Goal: Find specific page/section: Find specific page/section

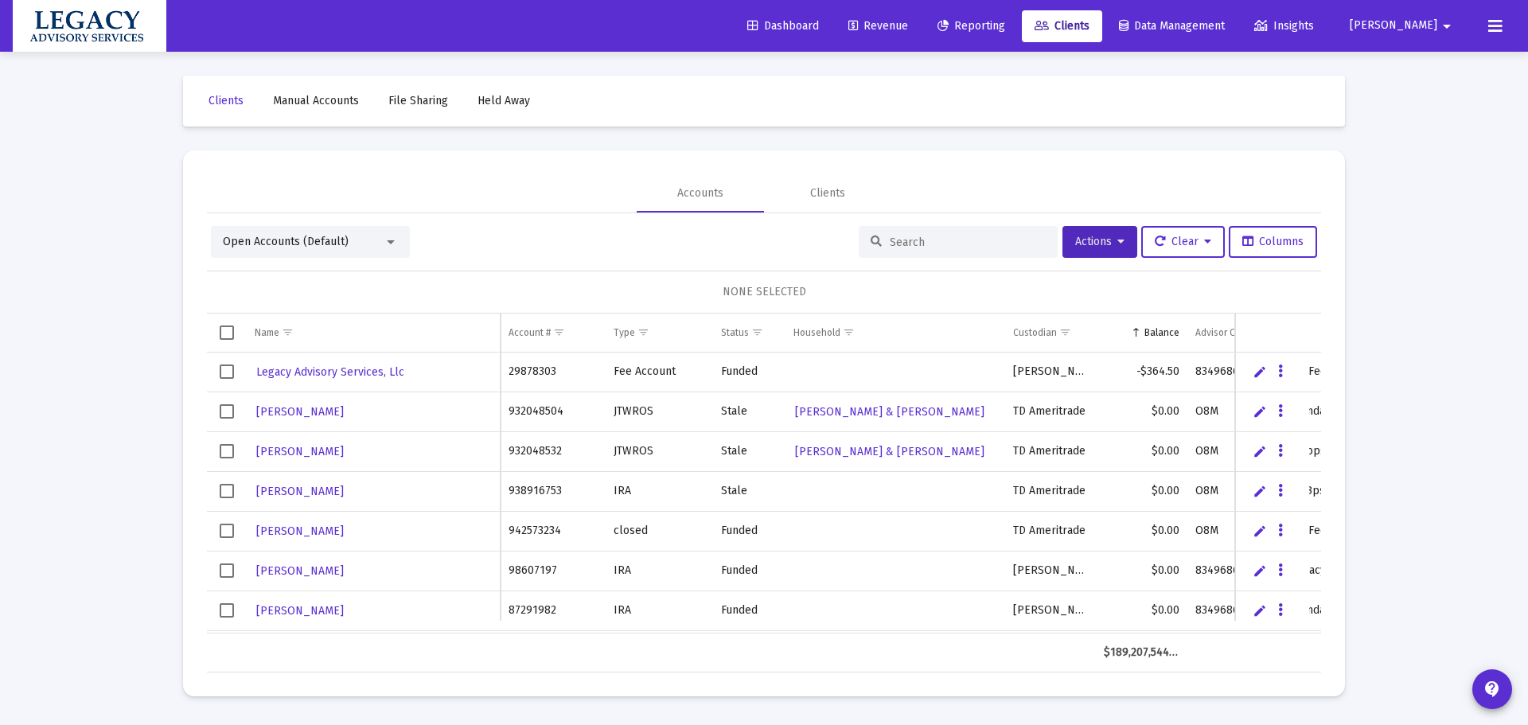
drag, startPoint x: 1052, startPoint y: 14, endPoint x: 1038, endPoint y: 13, distance: 13.6
click at [1018, 14] on link "Reporting" at bounding box center [971, 26] width 93 height 32
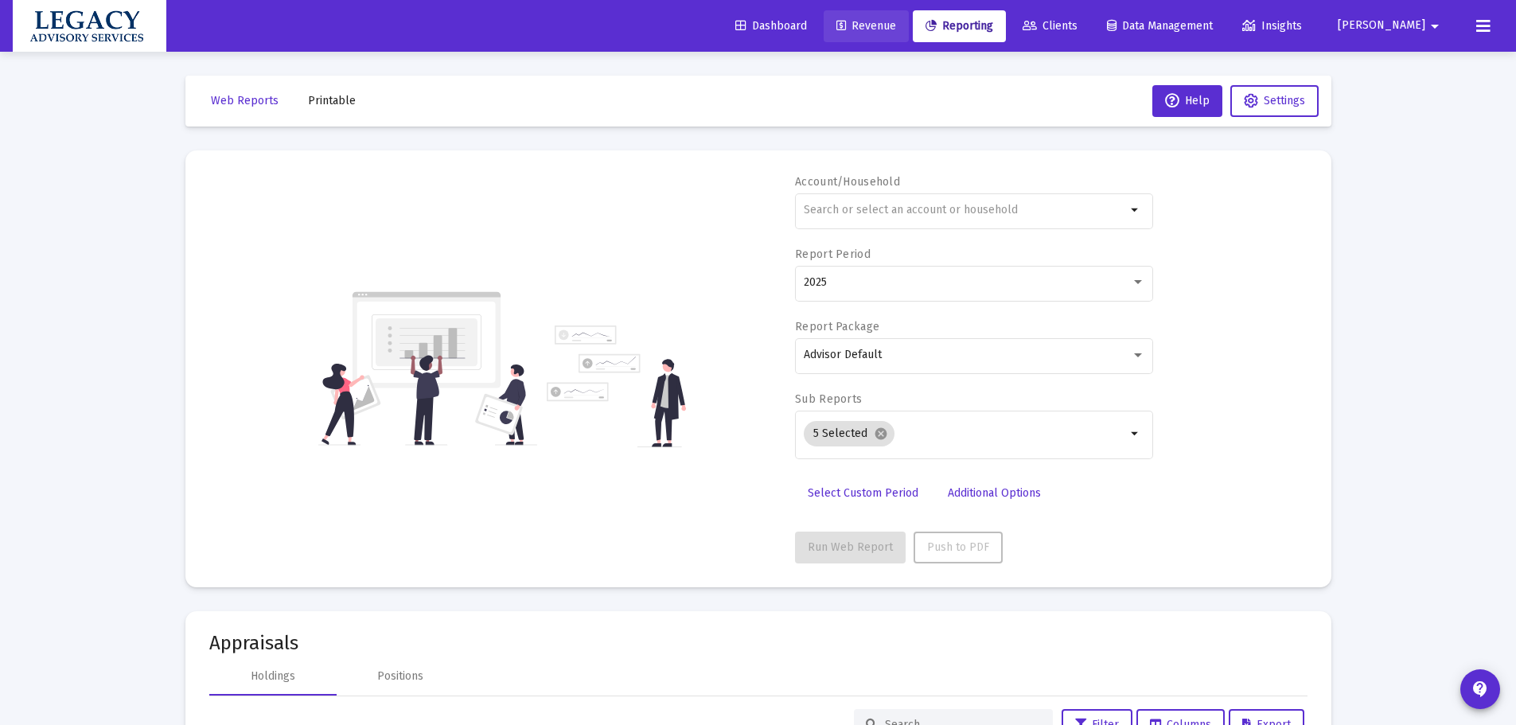
click at [896, 31] on span "Revenue" at bounding box center [867, 26] width 60 height 14
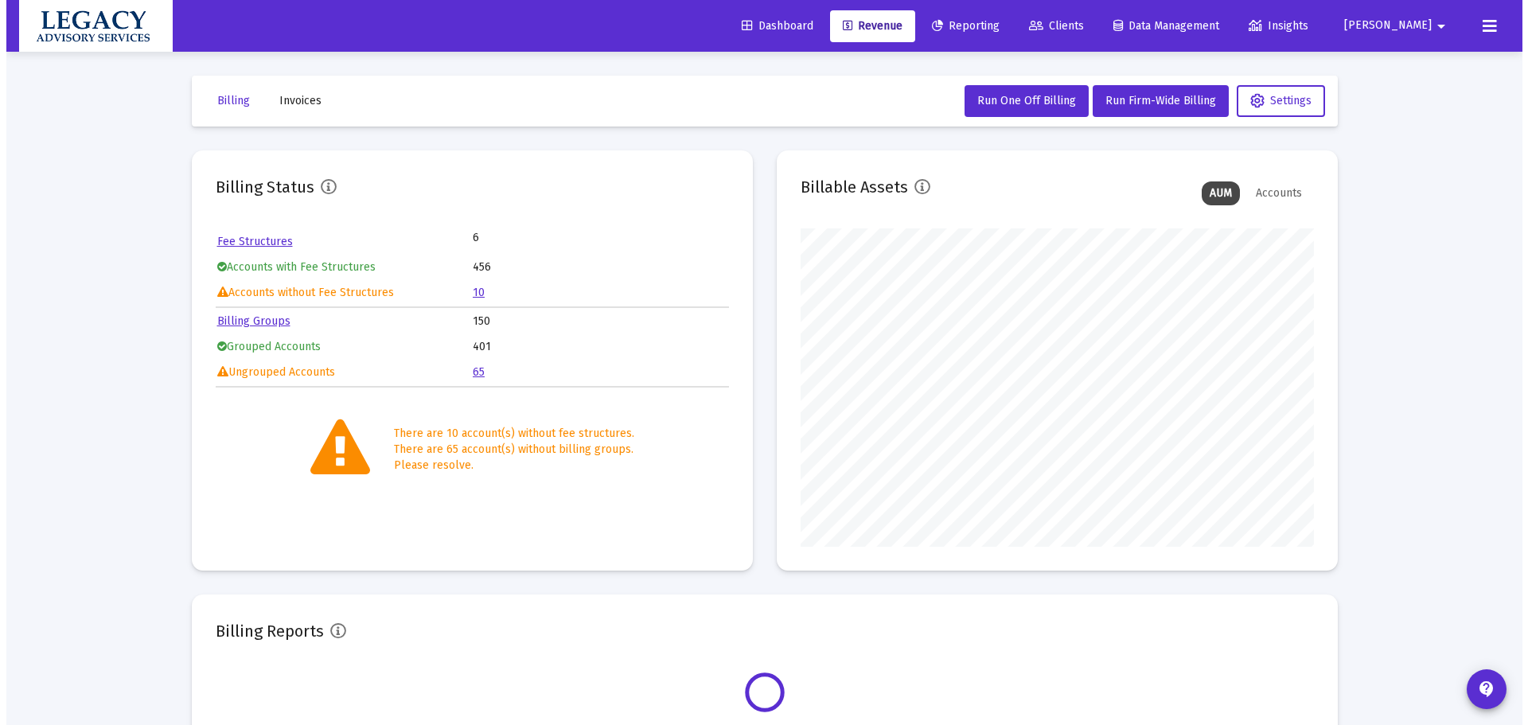
scroll to position [318, 513]
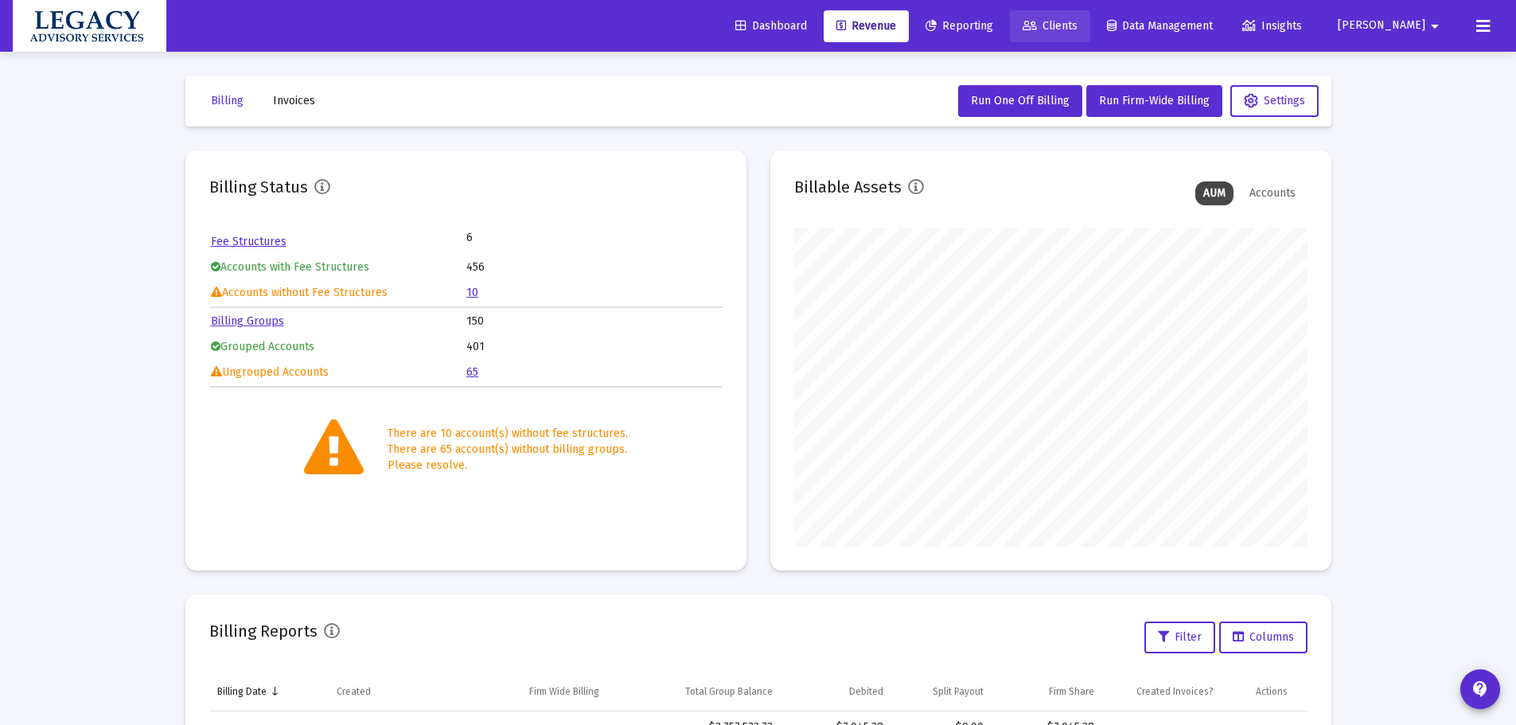
click at [1078, 32] on span "Clients" at bounding box center [1050, 26] width 55 height 14
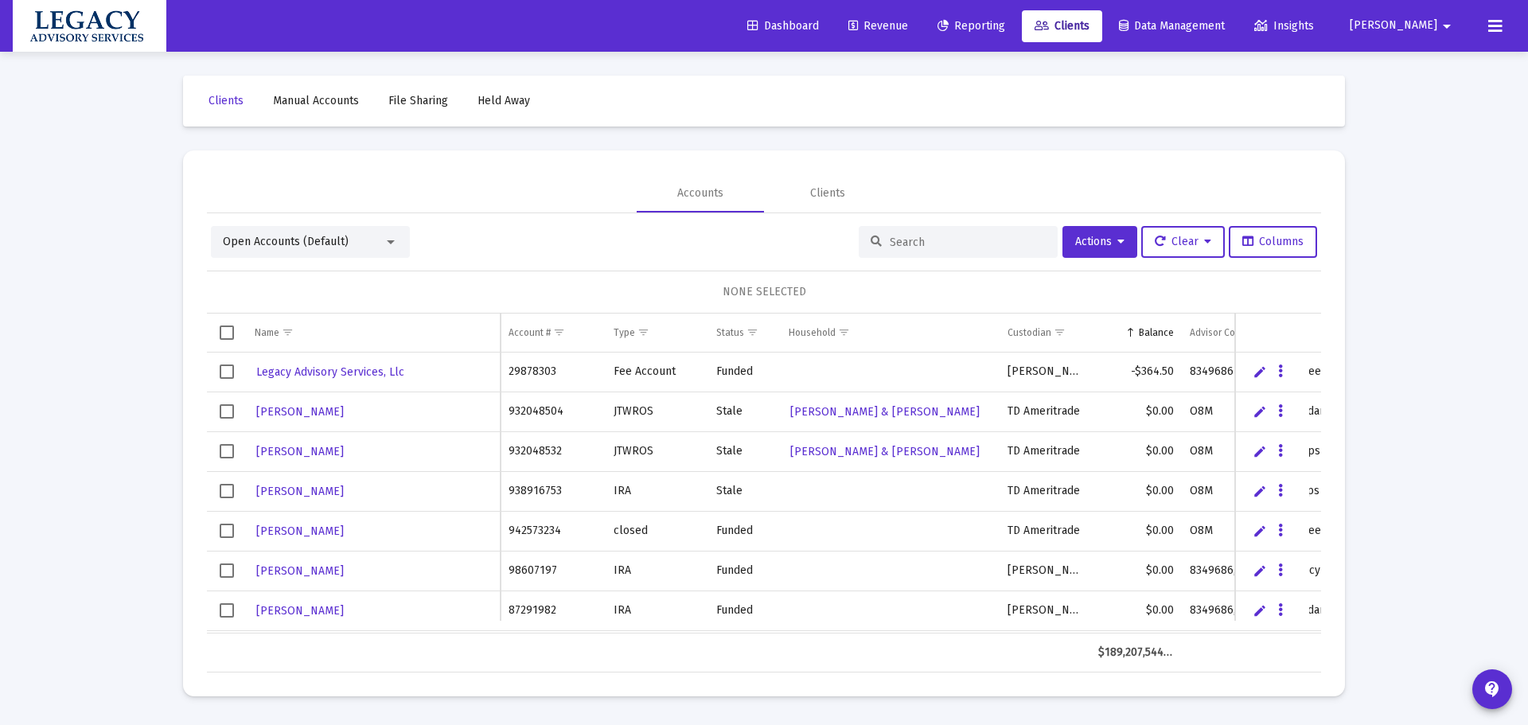
click at [911, 241] on input at bounding box center [968, 243] width 156 height 14
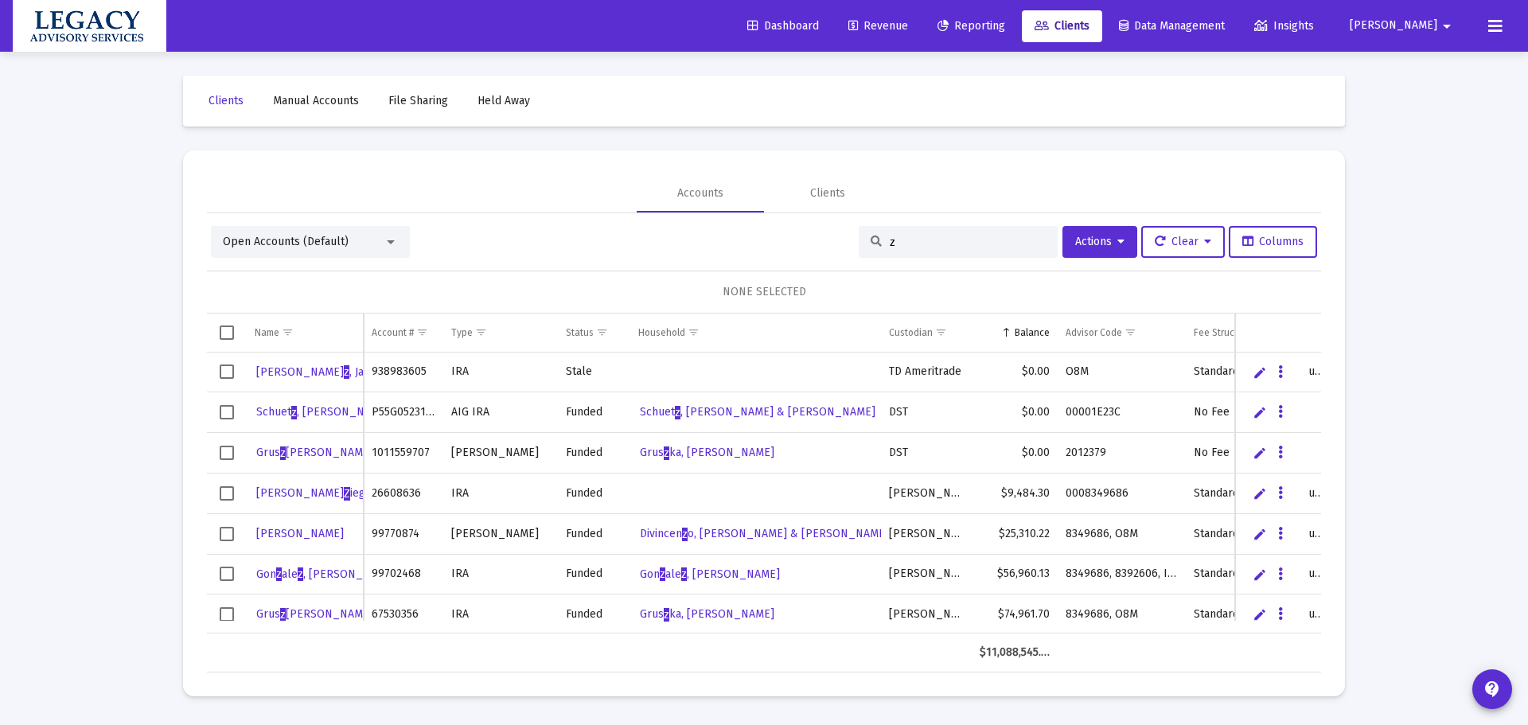
type input "zi"
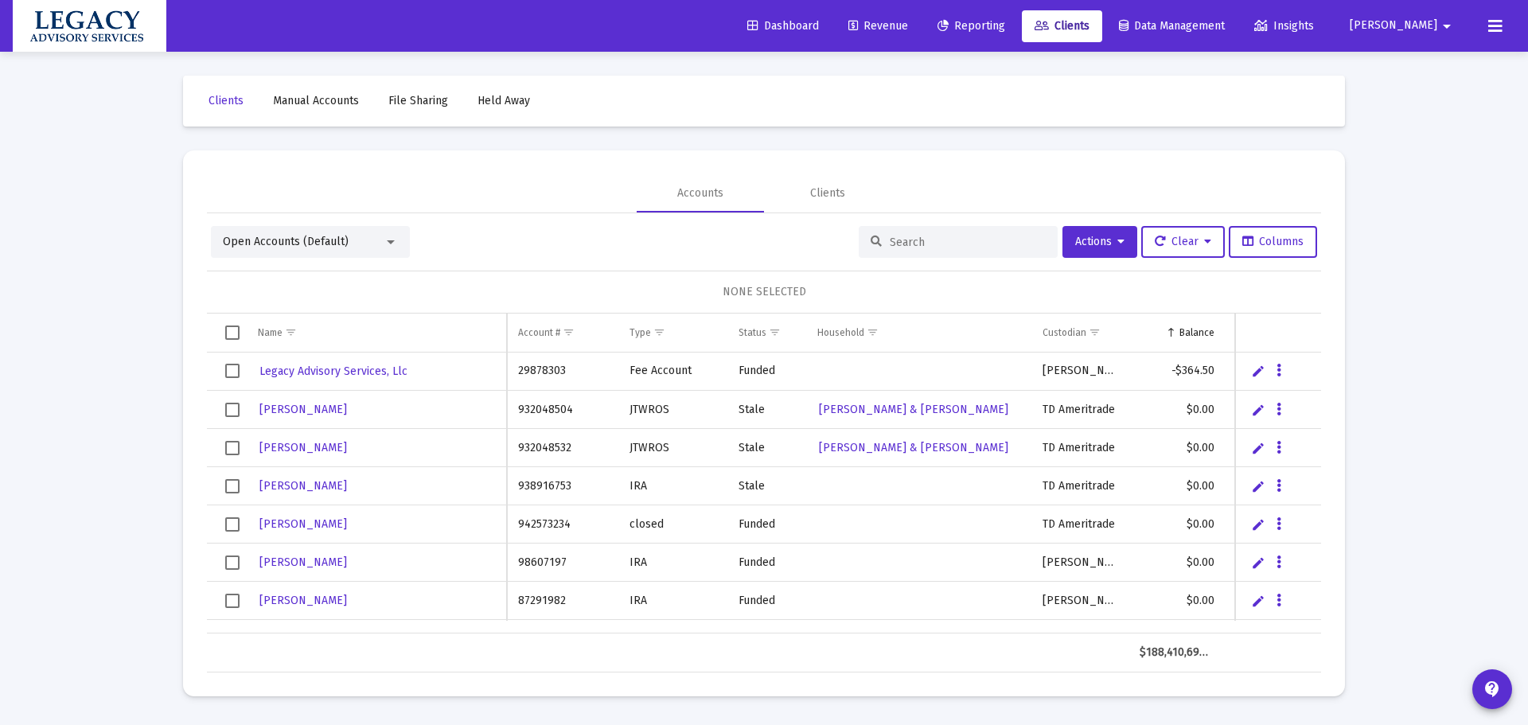
click at [913, 241] on input at bounding box center [968, 243] width 156 height 14
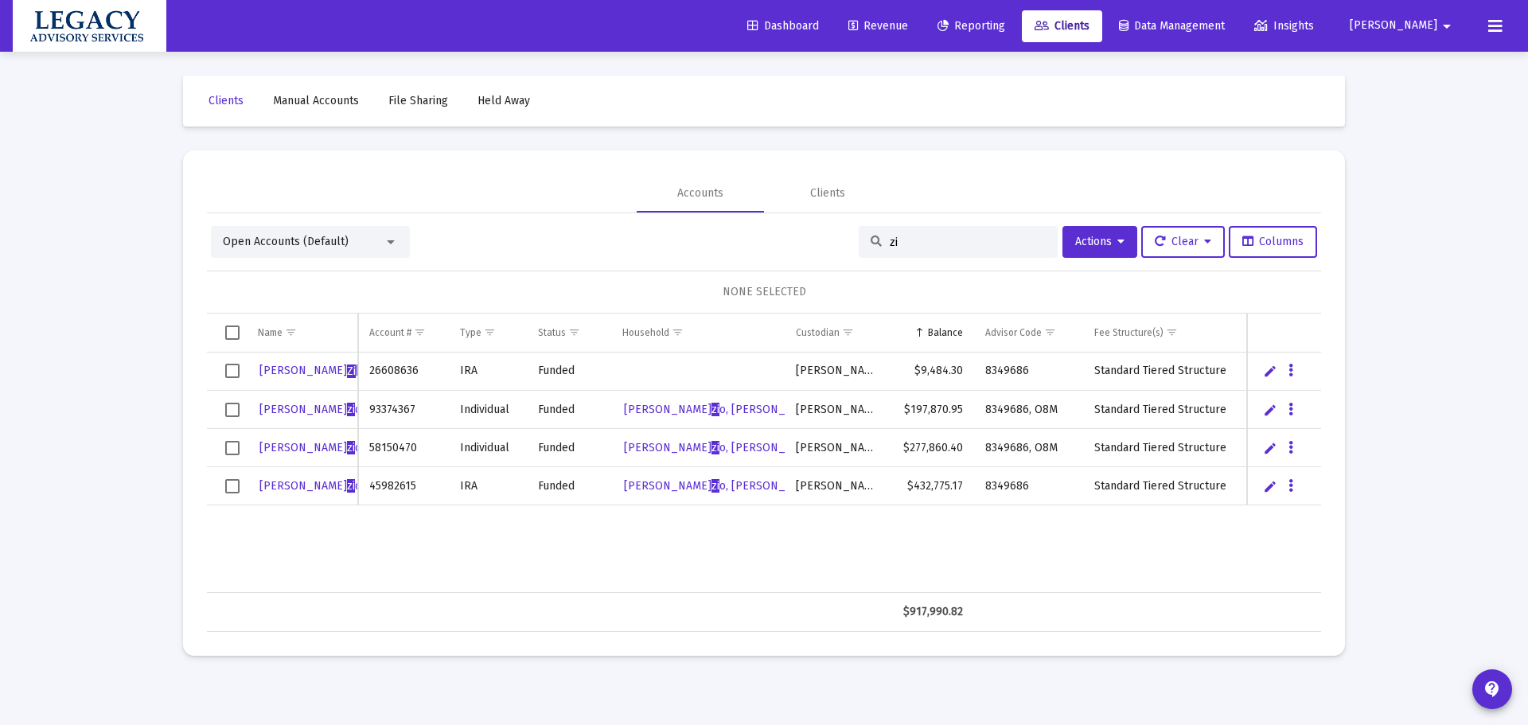
type input "zi"
click at [1005, 32] on span "Reporting" at bounding box center [972, 26] width 68 height 14
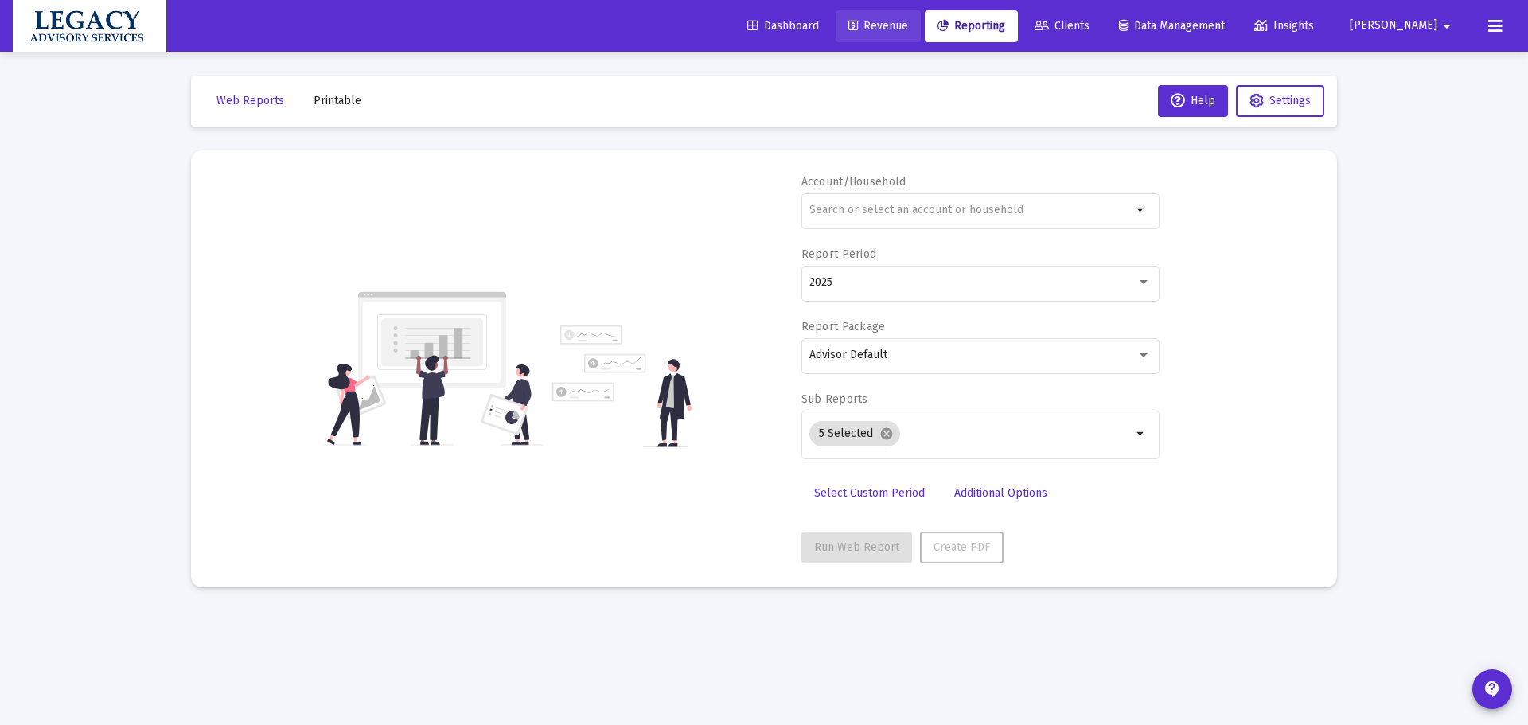
click at [908, 27] on span "Revenue" at bounding box center [879, 26] width 60 height 14
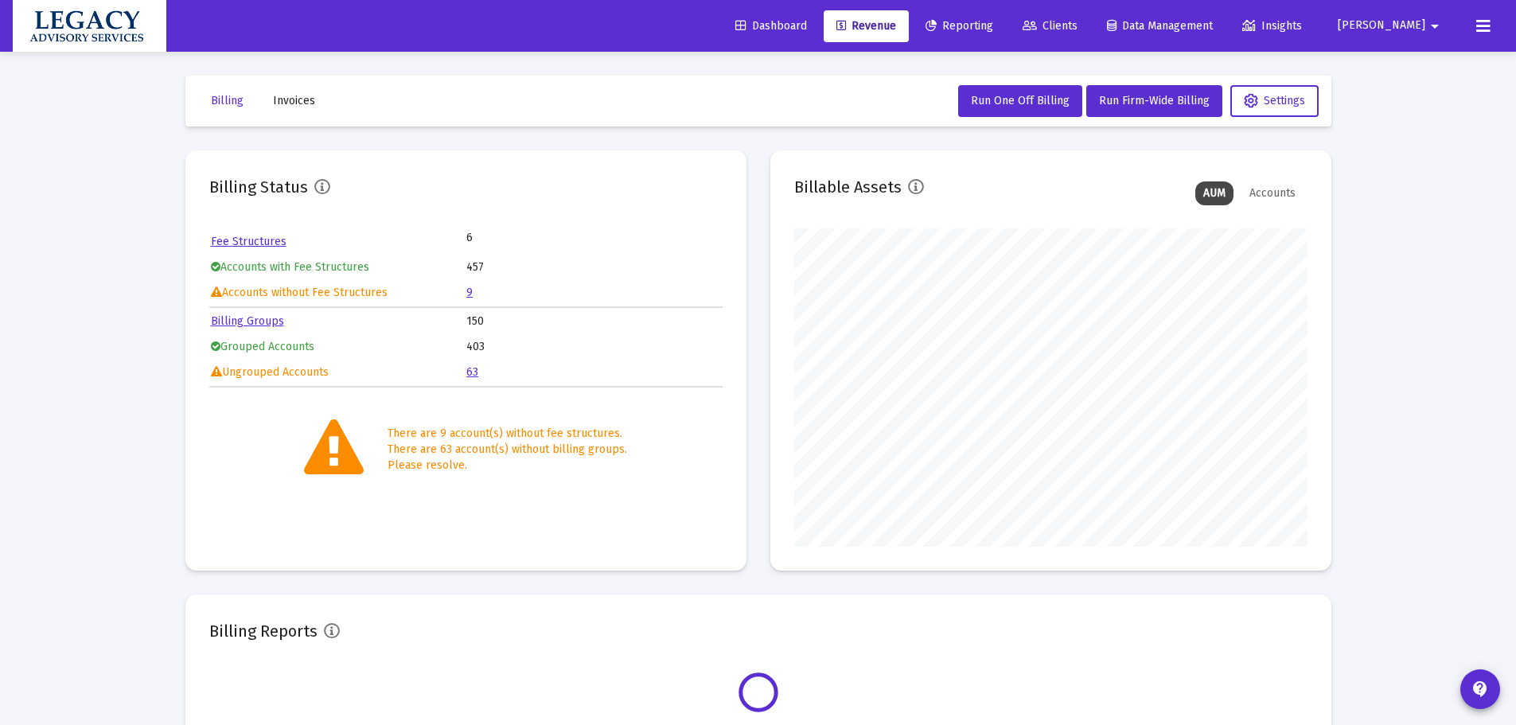
scroll to position [318, 513]
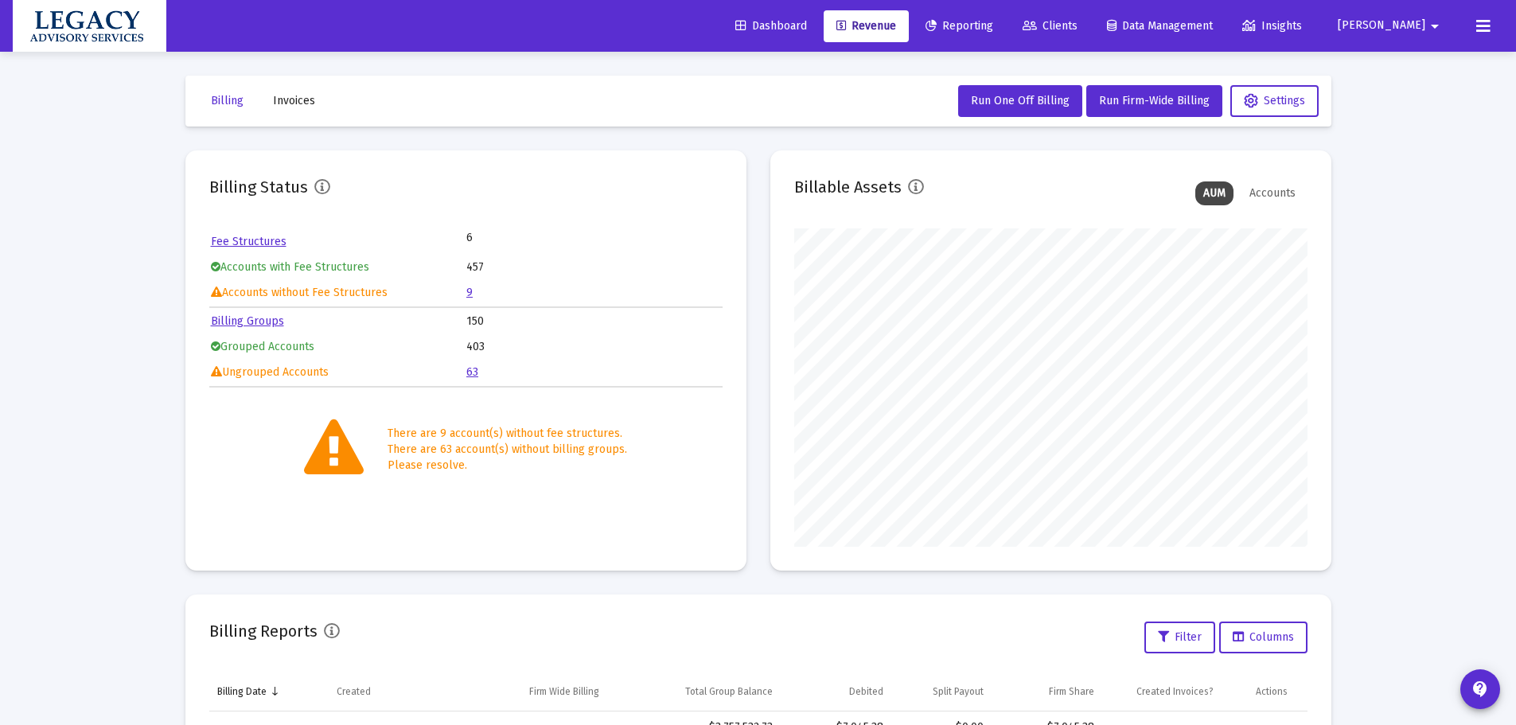
click at [470, 291] on link "9" at bounding box center [469, 293] width 6 height 14
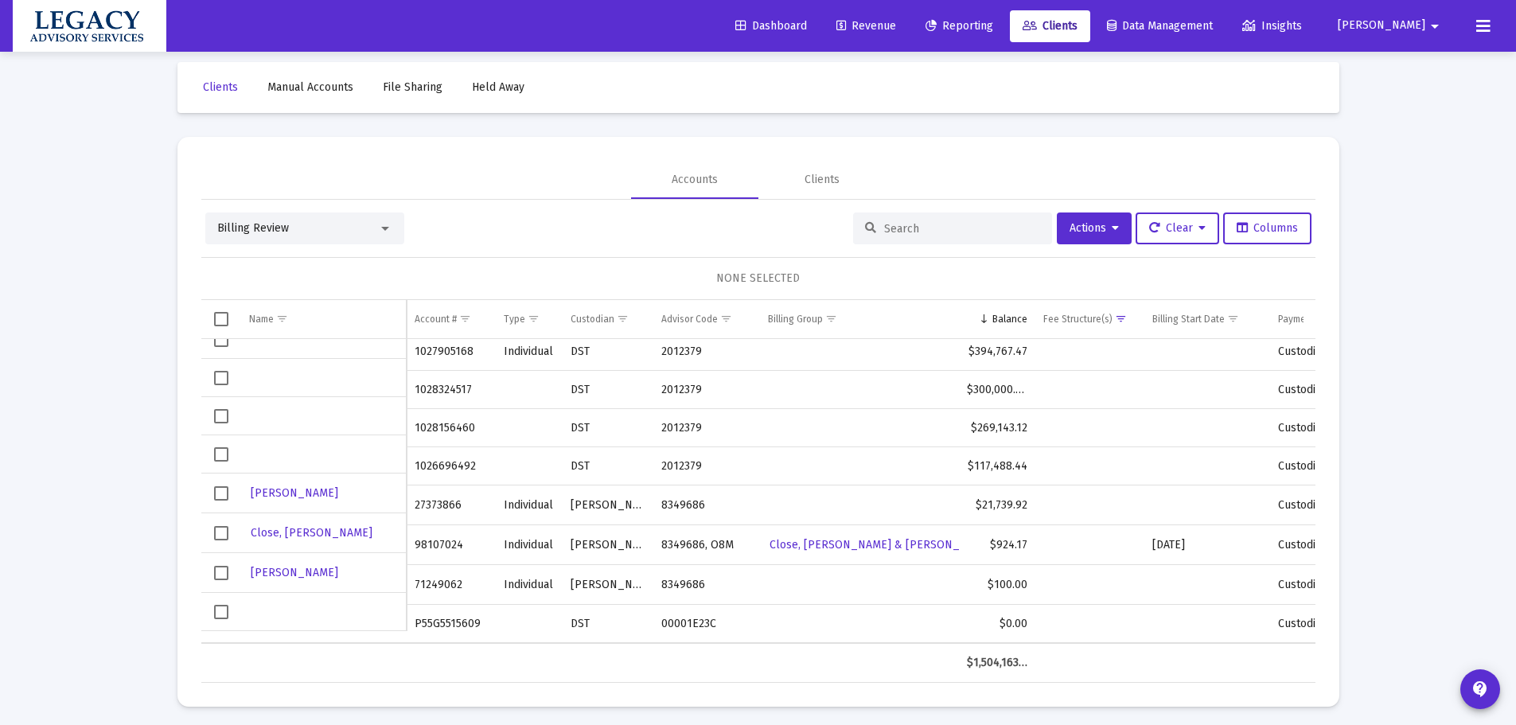
scroll to position [19, 0]
